Goal: Task Accomplishment & Management: Manage account settings

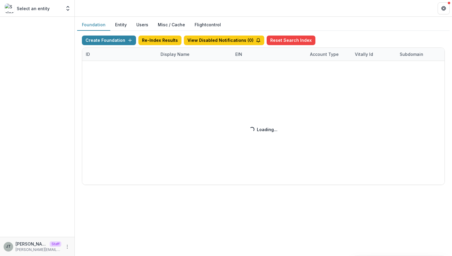
click at [178, 55] on div "Create Foundation Re-Index Results View Disabled Notifications ( 0 ) Reset Sear…" at bounding box center [263, 110] width 363 height 149
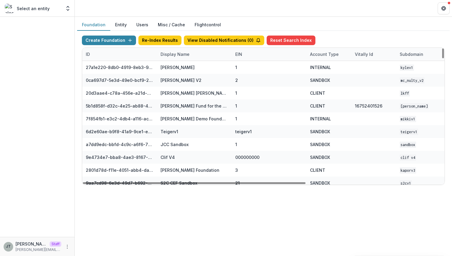
click at [183, 53] on div "Display Name" at bounding box center [175, 54] width 36 height 6
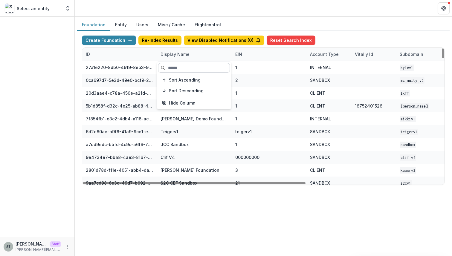
click at [175, 70] on input at bounding box center [194, 68] width 72 height 10
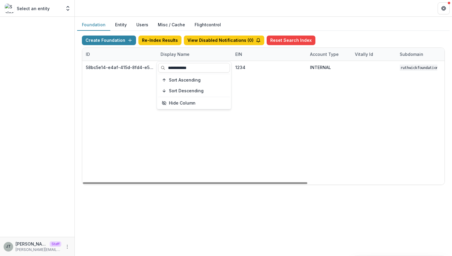
type input "**********"
click at [250, 176] on div "58bc5e14-e4af-415d-8fd4-e5d7712d9f32 Ruthwick Foundation 1234 INTERNAL ruthwick…" at bounding box center [373, 123] width 582 height 124
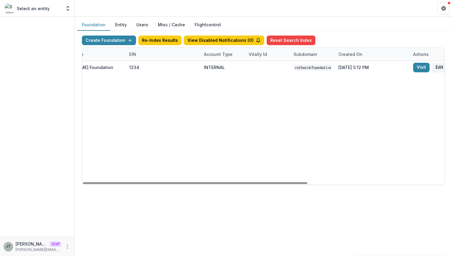
scroll to position [0, 122]
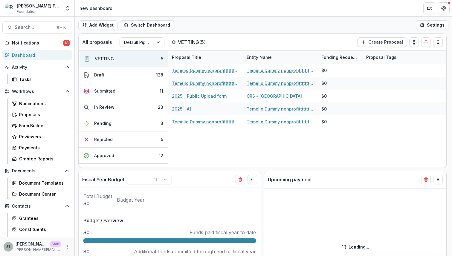
select select "******"
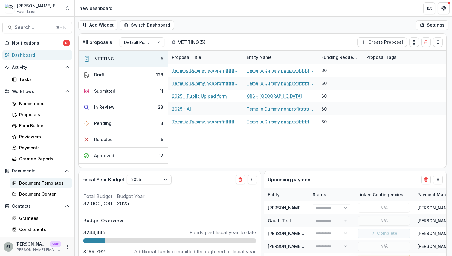
scroll to position [77, 0]
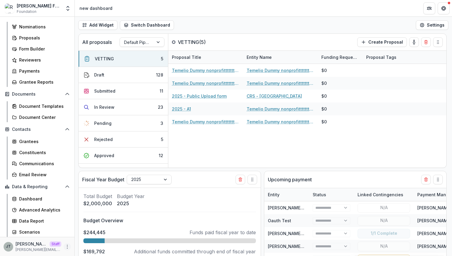
click at [65, 245] on icon "More" at bounding box center [67, 246] width 5 height 5
click at [87, 234] on link "User Settings" at bounding box center [105, 234] width 64 height 10
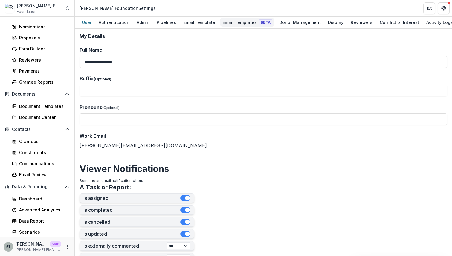
click at [236, 22] on div "Email Templates Beta" at bounding box center [247, 22] width 54 height 9
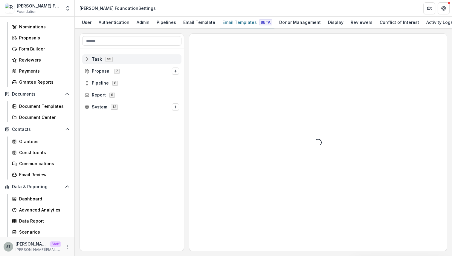
click at [86, 59] on line at bounding box center [86, 58] width 0 height 3
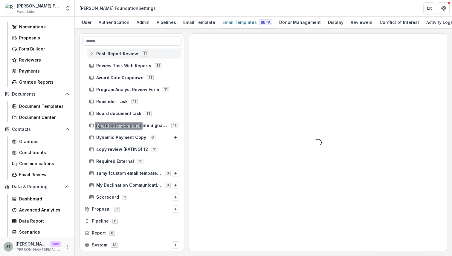
scroll to position [519, 0]
click at [87, 209] on icon at bounding box center [87, 209] width 5 height 5
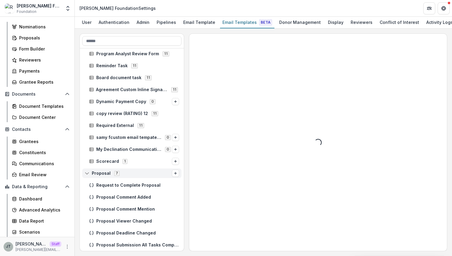
scroll to position [594, 0]
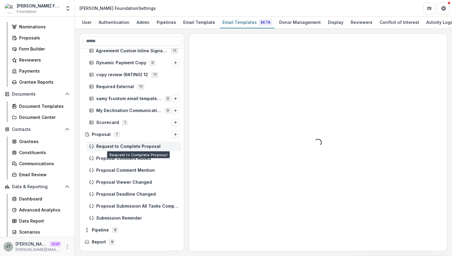
click at [120, 148] on span "Request to Complete Proposal" at bounding box center [137, 146] width 83 height 5
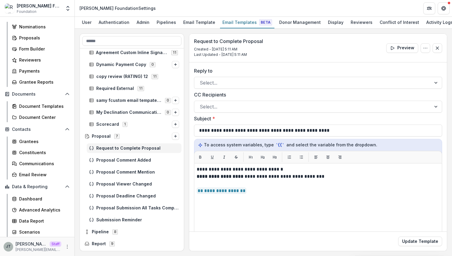
scroll to position [591, 0]
click at [122, 208] on span "Proposal Submission All Tasks Completed" at bounding box center [137, 208] width 83 height 5
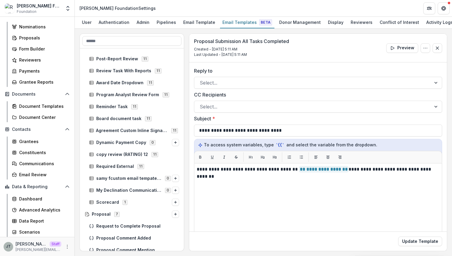
scroll to position [603, 0]
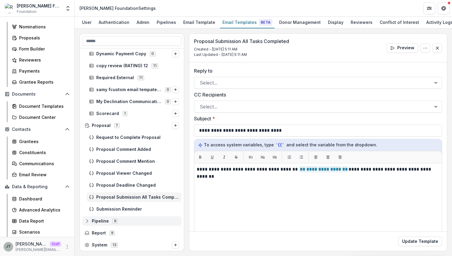
click at [88, 221] on icon at bounding box center [87, 221] width 5 height 5
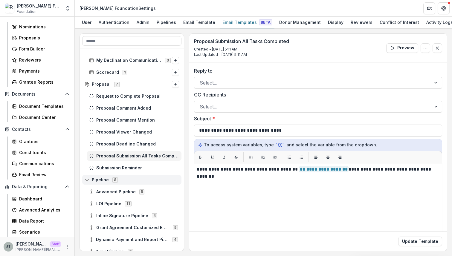
scroll to position [686, 0]
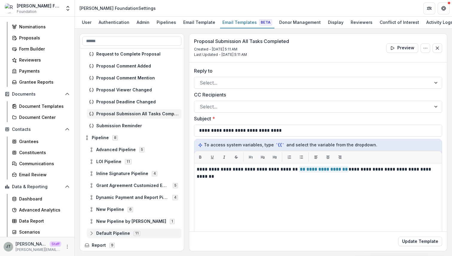
click at [90, 233] on icon at bounding box center [91, 233] width 5 height 5
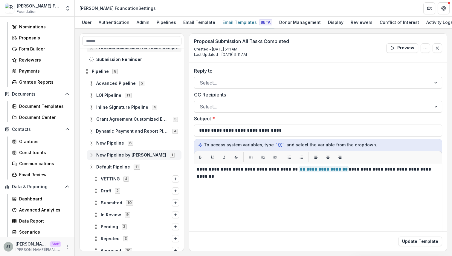
scroll to position [756, 0]
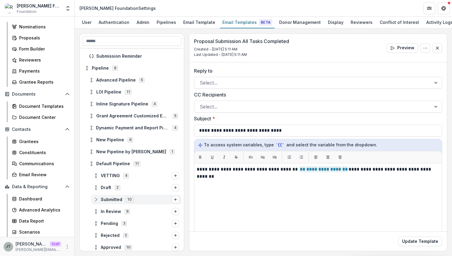
click at [96, 200] on circle at bounding box center [95, 200] width 1 height 1
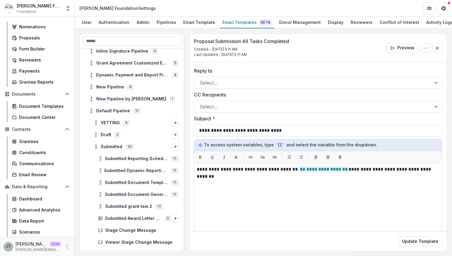
scroll to position [809, 0]
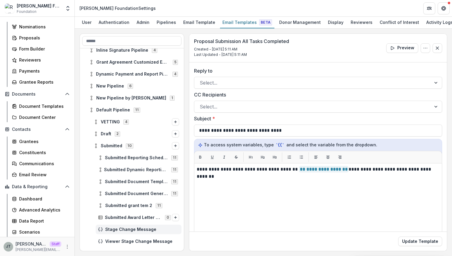
click at [116, 227] on span "Stage Change Message" at bounding box center [142, 229] width 74 height 5
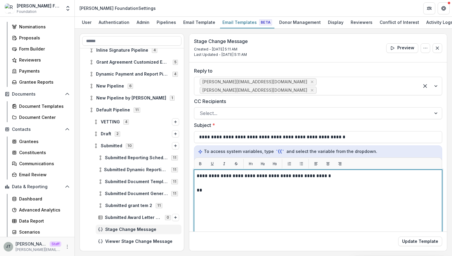
click at [231, 187] on p "**" at bounding box center [317, 190] width 241 height 7
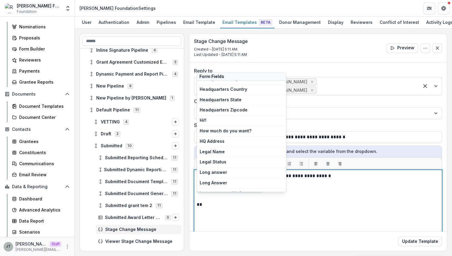
scroll to position [705, 0]
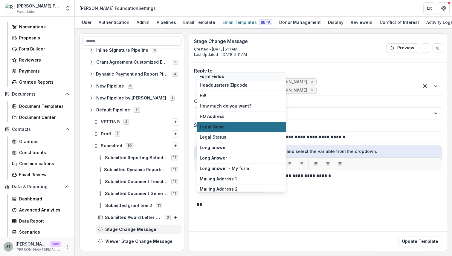
click at [224, 125] on span "Legal Name" at bounding box center [242, 127] width 84 height 5
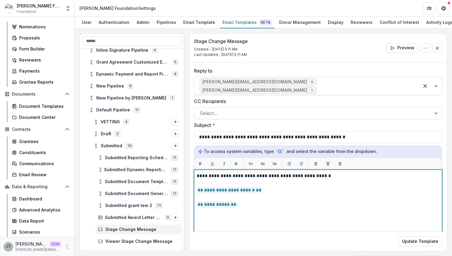
click at [309, 83] on icon "Remove ruthwick+reply@trytemelio.com" at bounding box center [311, 81] width 5 height 5
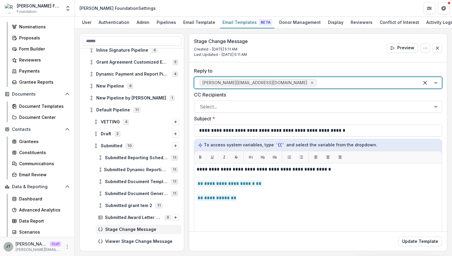
click at [309, 82] on icon "Remove ruthwick+reply2@trytemelio.com" at bounding box center [311, 82] width 5 height 5
click at [268, 82] on div at bounding box center [313, 83] width 226 height 8
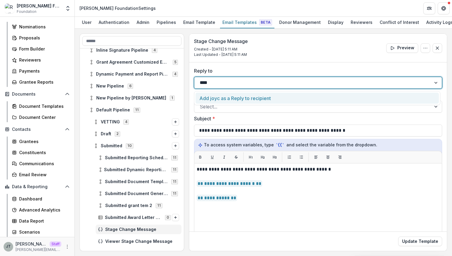
type input "*****"
click at [241, 88] on div at bounding box center [318, 83] width 248 height 12
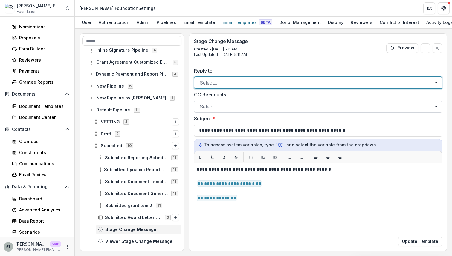
click at [227, 104] on div at bounding box center [313, 106] width 226 height 8
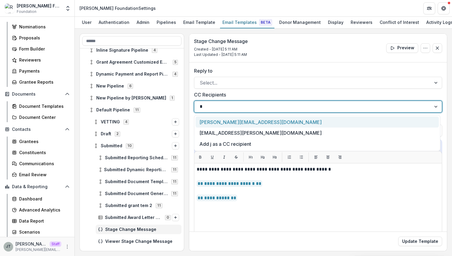
type input "**"
click at [222, 124] on div "[PERSON_NAME][EMAIL_ADDRESS][DOMAIN_NAME]" at bounding box center [316, 121] width 243 height 11
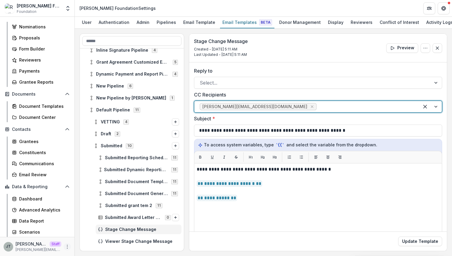
click at [66, 244] on icon "More" at bounding box center [67, 246] width 5 height 5
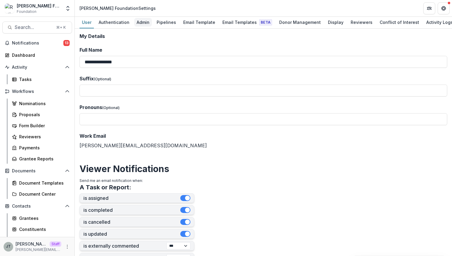
click at [141, 27] on link "Admin" at bounding box center [143, 23] width 18 height 12
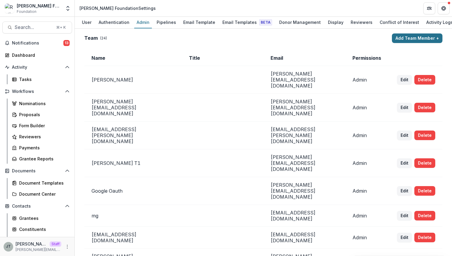
click at [424, 38] on button "Add Team Member +" at bounding box center [417, 38] width 50 height 10
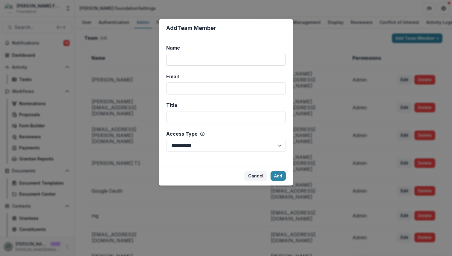
click at [218, 61] on input "Name" at bounding box center [225, 60] width 119 height 12
type input "*******"
click at [212, 88] on input "Email" at bounding box center [225, 88] width 119 height 12
type input "**********"
click at [199, 119] on input "Title" at bounding box center [225, 117] width 119 height 12
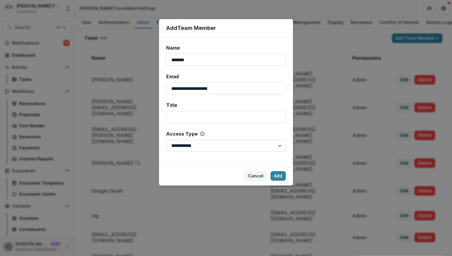
click at [197, 142] on select "**********" at bounding box center [225, 146] width 119 height 12
select select "*****"
click at [166, 140] on select "**********" at bounding box center [225, 146] width 119 height 12
click at [274, 174] on button "Add" at bounding box center [277, 176] width 15 height 10
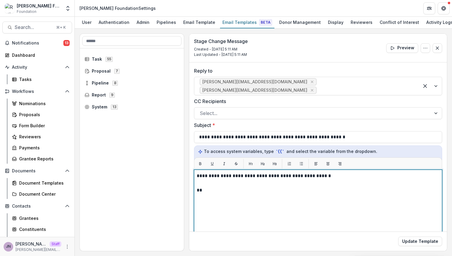
click at [224, 187] on p "**" at bounding box center [317, 190] width 241 height 7
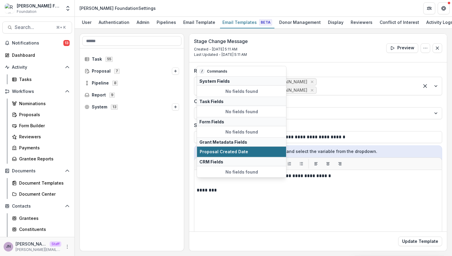
click at [236, 151] on span "Proposal Created Date" at bounding box center [242, 151] width 84 height 5
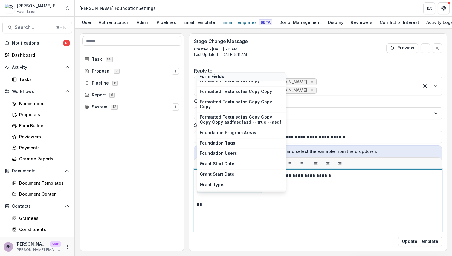
scroll to position [548, 0]
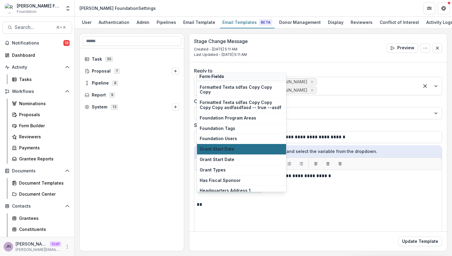
click at [240, 144] on button "Grant Start Date" at bounding box center [241, 149] width 89 height 10
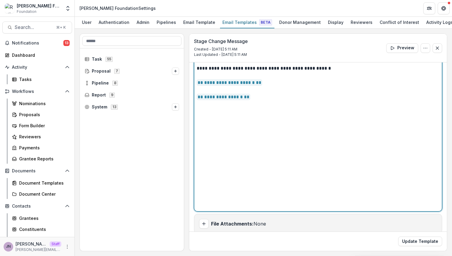
scroll to position [0, 0]
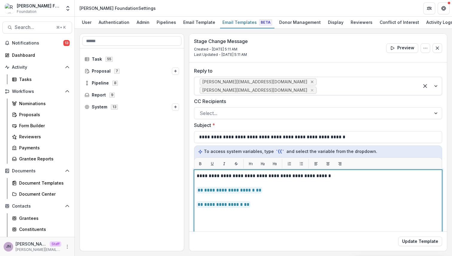
click at [309, 81] on icon "Remove ruthwick+reply@trytemelio.com" at bounding box center [311, 81] width 5 height 5
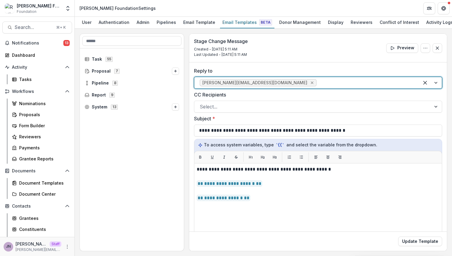
click at [309, 82] on icon "Remove ruthwick+reply2@trytemelio.com" at bounding box center [311, 82] width 5 height 5
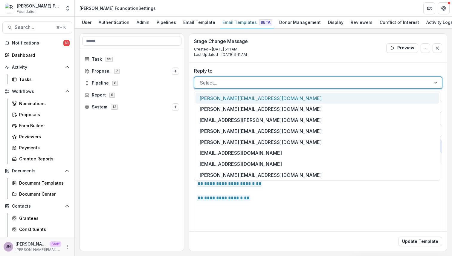
click at [274, 82] on div at bounding box center [313, 83] width 226 height 8
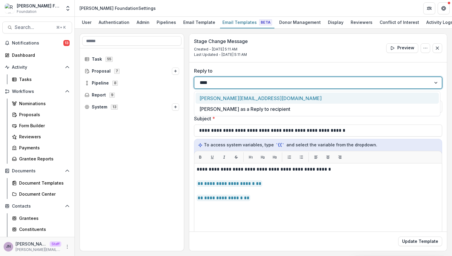
type input "*****"
click at [273, 97] on div "[PERSON_NAME][EMAIL_ADDRESS][DOMAIN_NAME]" at bounding box center [316, 98] width 243 height 11
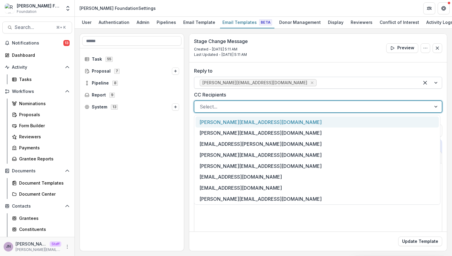
click at [252, 108] on div at bounding box center [313, 106] width 226 height 8
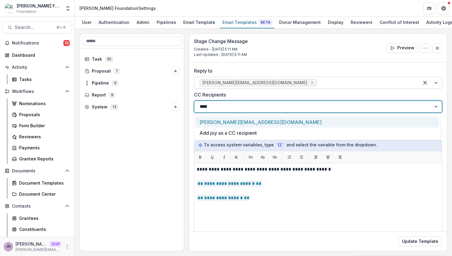
type input "*****"
click at [241, 122] on div "[PERSON_NAME][EMAIL_ADDRESS][DOMAIN_NAME]" at bounding box center [316, 121] width 243 height 11
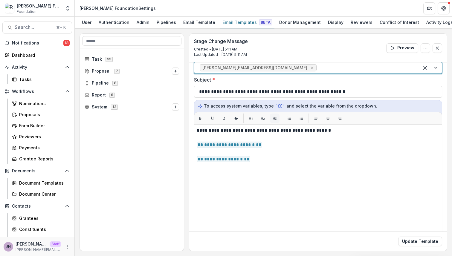
scroll to position [108, 0]
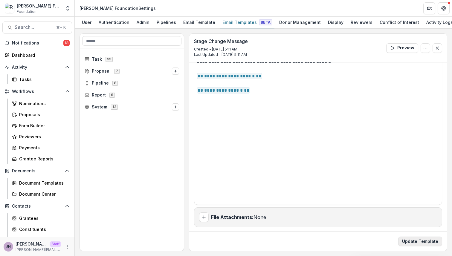
click at [408, 240] on button "Update Template" at bounding box center [420, 242] width 44 height 10
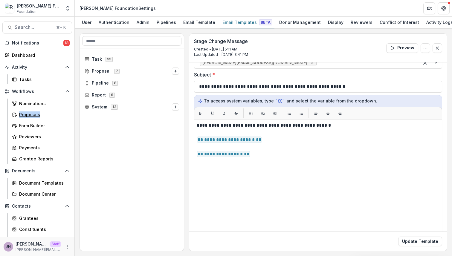
scroll to position [0, 0]
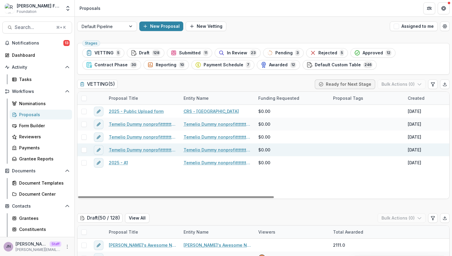
scroll to position [92, 0]
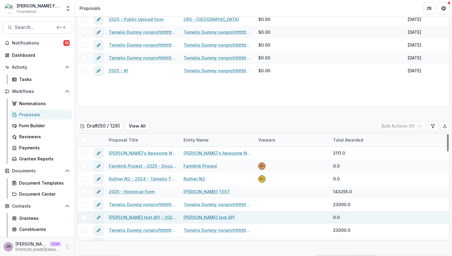
click at [136, 217] on link "[PERSON_NAME] test API - 2025 - Historical Form" at bounding box center [142, 217] width 67 height 6
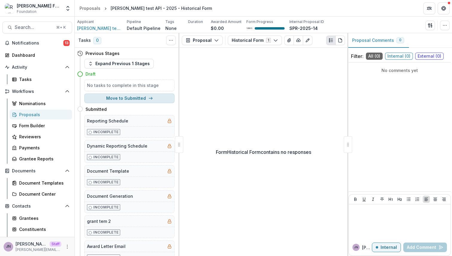
click at [148, 97] on icon "button" at bounding box center [150, 98] width 5 height 5
select select "*********"
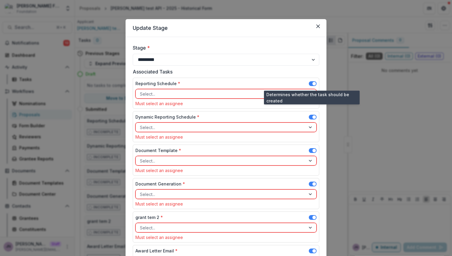
click at [311, 81] on span at bounding box center [313, 83] width 8 height 5
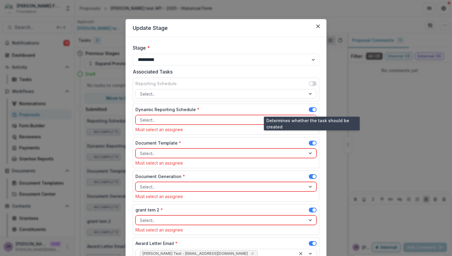
click at [312, 108] on span at bounding box center [314, 110] width 4 height 4
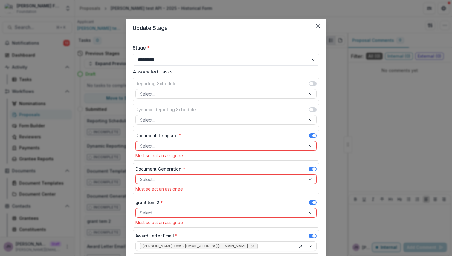
click at [312, 136] on span at bounding box center [314, 136] width 4 height 4
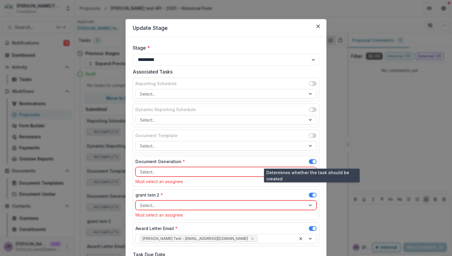
click at [311, 160] on span at bounding box center [313, 161] width 8 height 5
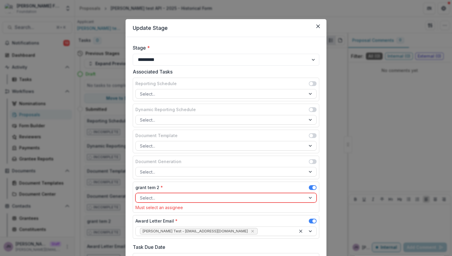
click at [311, 189] on span at bounding box center [313, 187] width 8 height 5
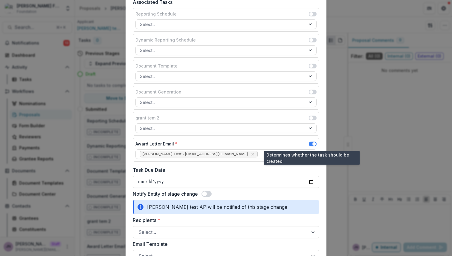
click at [313, 145] on span at bounding box center [314, 144] width 4 height 4
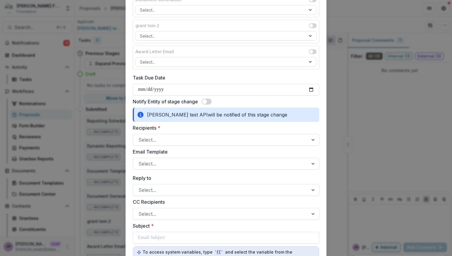
scroll to position [171, 0]
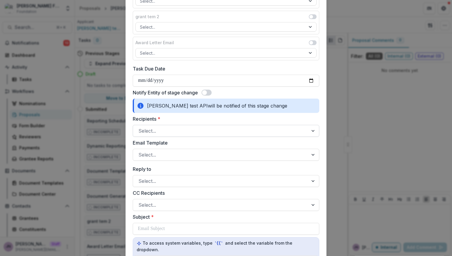
click at [177, 131] on div at bounding box center [220, 131] width 164 height 8
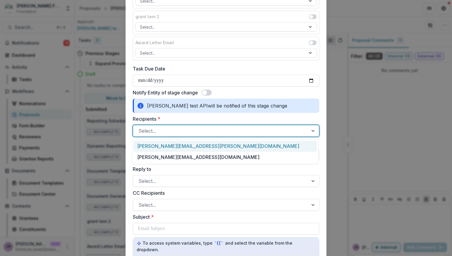
click at [175, 131] on div at bounding box center [220, 131] width 164 height 8
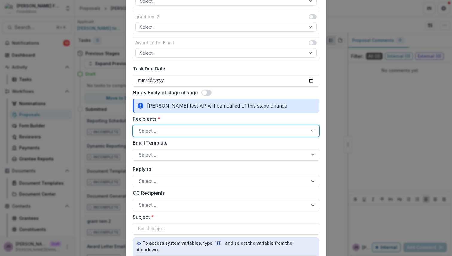
click at [175, 131] on div at bounding box center [220, 131] width 164 height 8
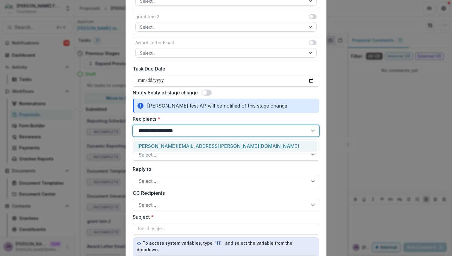
type input "**********"
click at [177, 131] on input "**********" at bounding box center [163, 130] width 51 height 7
click at [211, 135] on div at bounding box center [220, 131] width 175 height 10
click at [209, 131] on div at bounding box center [220, 131] width 164 height 8
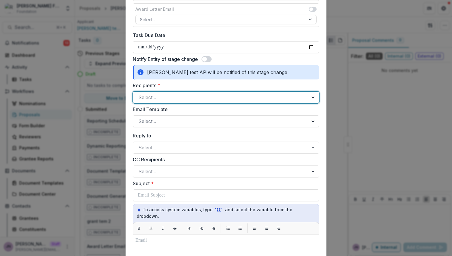
scroll to position [204, 0]
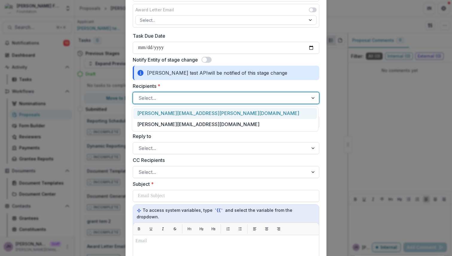
click at [205, 97] on div at bounding box center [220, 98] width 164 height 8
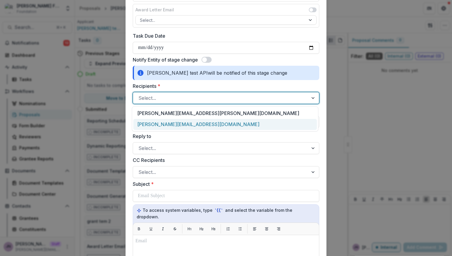
click at [200, 122] on div "[PERSON_NAME][EMAIL_ADDRESS][DOMAIN_NAME]" at bounding box center [224, 124] width 183 height 11
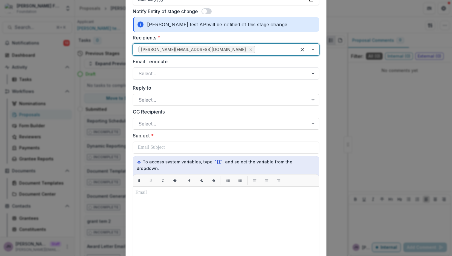
scroll to position [276, 0]
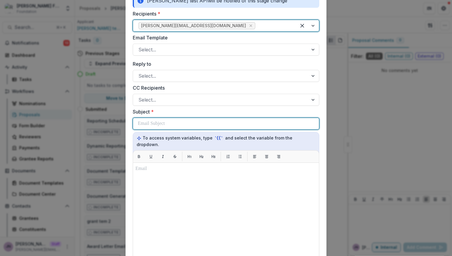
click at [201, 123] on div at bounding box center [226, 123] width 176 height 11
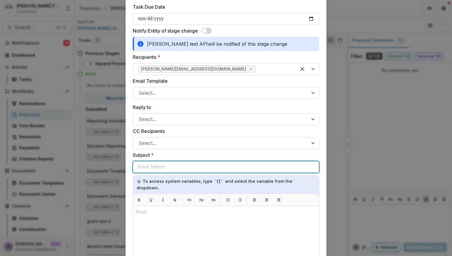
scroll to position [230, 0]
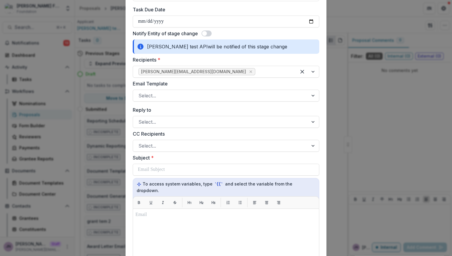
click at [197, 102] on div "**********" at bounding box center [226, 118] width 186 height 608
click at [197, 97] on div at bounding box center [220, 95] width 164 height 8
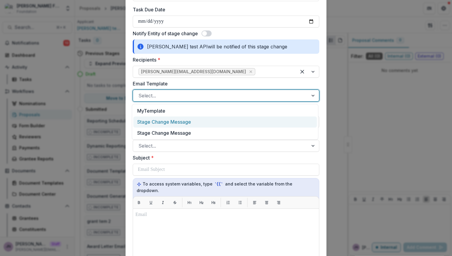
click at [195, 123] on div "Stage Change Message" at bounding box center [224, 121] width 183 height 11
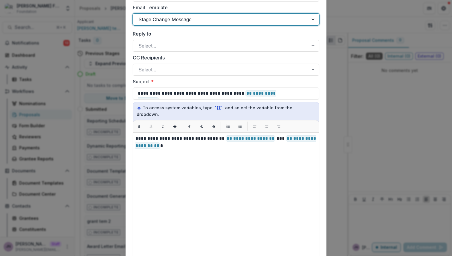
scroll to position [310, 0]
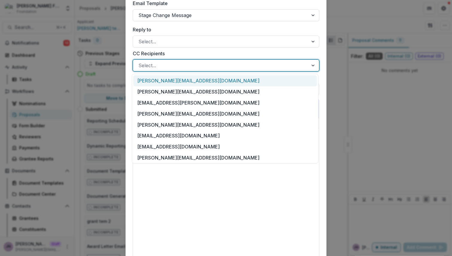
click at [225, 63] on div at bounding box center [220, 65] width 164 height 8
click at [224, 58] on div "CC Recipients [PERSON_NAME][EMAIL_ADDRESS][DOMAIN_NAME], 1 of 25. 25 results av…" at bounding box center [226, 61] width 186 height 22
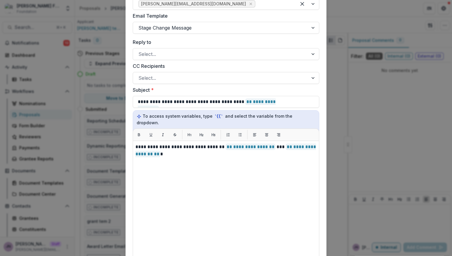
scroll to position [286, 0]
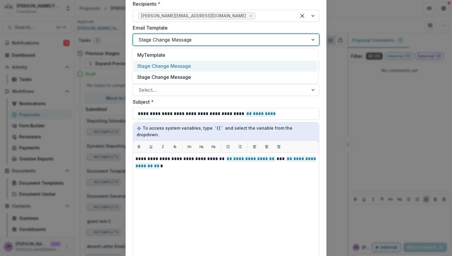
click at [216, 40] on div at bounding box center [220, 40] width 164 height 8
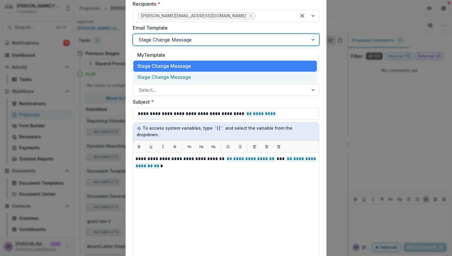
click at [191, 74] on div "Stage Change Message" at bounding box center [224, 77] width 183 height 11
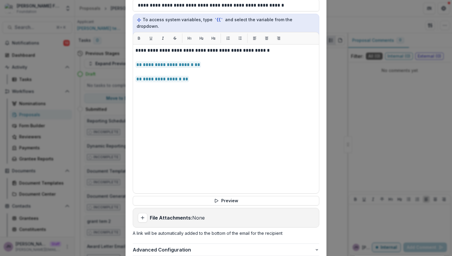
scroll to position [421, 0]
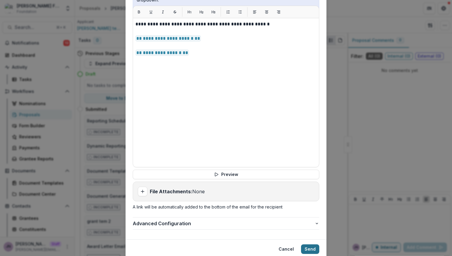
click at [306, 244] on button "Send" at bounding box center [310, 249] width 18 height 10
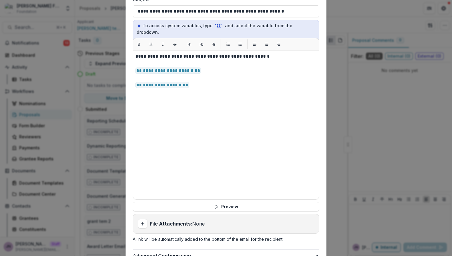
scroll to position [436, 0]
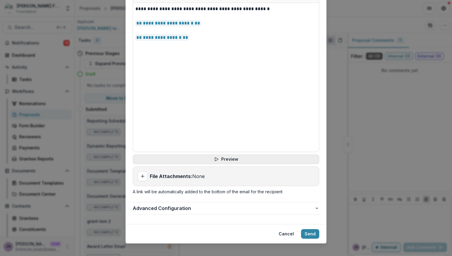
click at [231, 154] on button "Preview" at bounding box center [226, 159] width 186 height 10
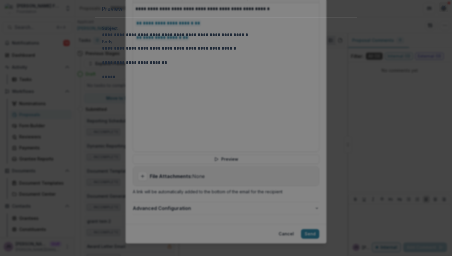
click at [438, 12] on button "Close" at bounding box center [443, 7] width 10 height 10
